Goal: Task Accomplishment & Management: Use online tool/utility

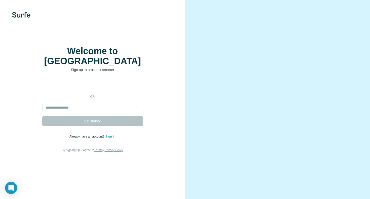
click at [109, 135] on link "Sign in" at bounding box center [110, 137] width 10 height 4
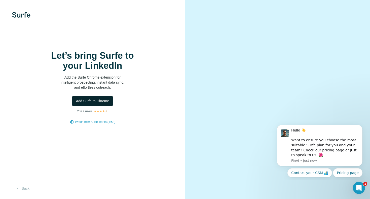
click at [90, 103] on span "Add Surfe to Chrome" at bounding box center [92, 100] width 33 height 5
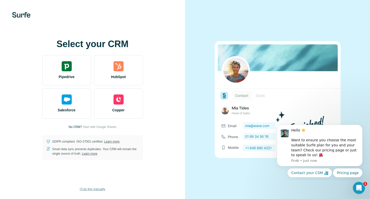
click at [92, 189] on span "I’ll do this manually" at bounding box center [92, 189] width 25 height 5
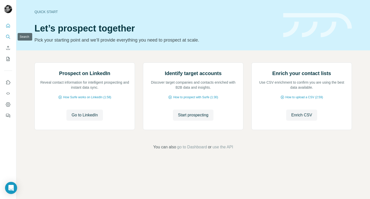
click at [8, 37] on icon "Search" at bounding box center [8, 36] width 5 height 5
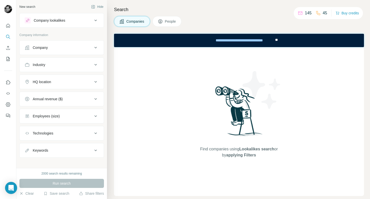
click at [60, 50] on button "Company" at bounding box center [62, 47] width 84 height 12
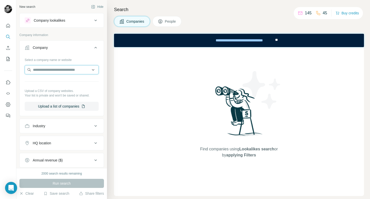
click at [59, 71] on input "text" at bounding box center [62, 69] width 74 height 9
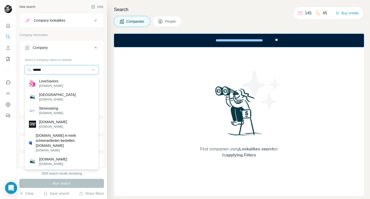
drag, startPoint x: 50, startPoint y: 68, endPoint x: 2, endPoint y: 62, distance: 48.7
click at [0, 61] on div "New search Hide Company lookalikes Company information Company Select a company…" at bounding box center [185, 99] width 370 height 199
paste input "*"
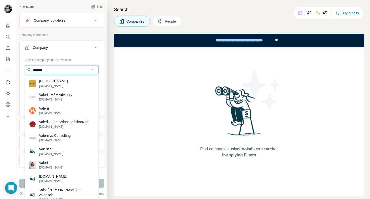
type input "*******"
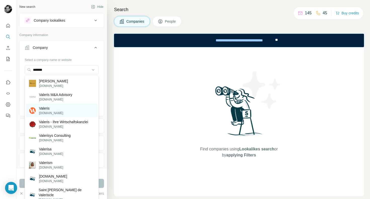
click at [50, 110] on p "Valeris" at bounding box center [51, 108] width 24 height 5
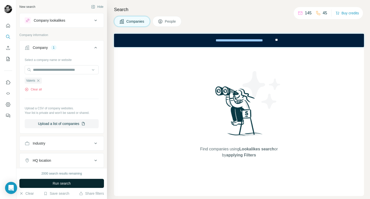
click at [64, 183] on span "Run search" at bounding box center [62, 183] width 18 height 5
